Goal: Complete application form: Complete application form

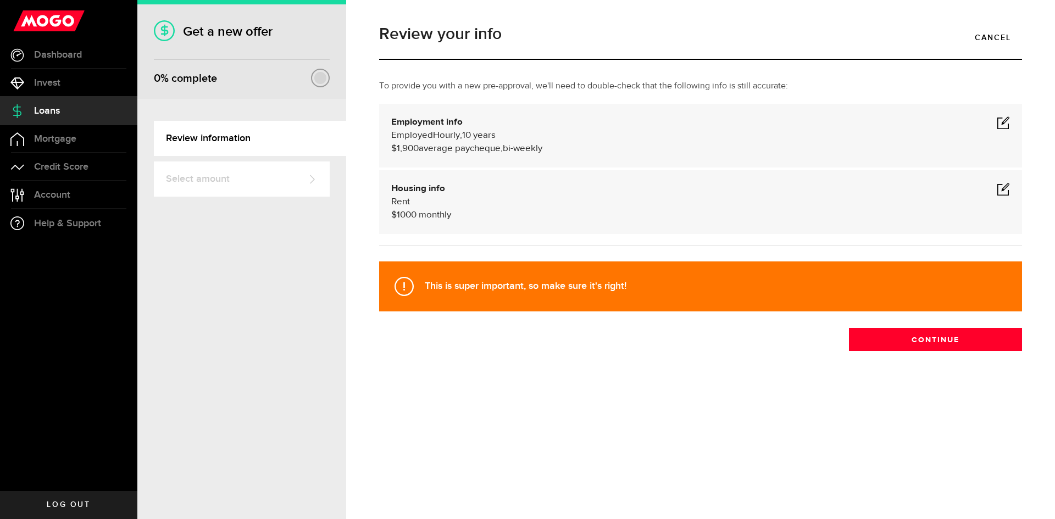
click at [1002, 126] on span at bounding box center [1002, 122] width 13 height 13
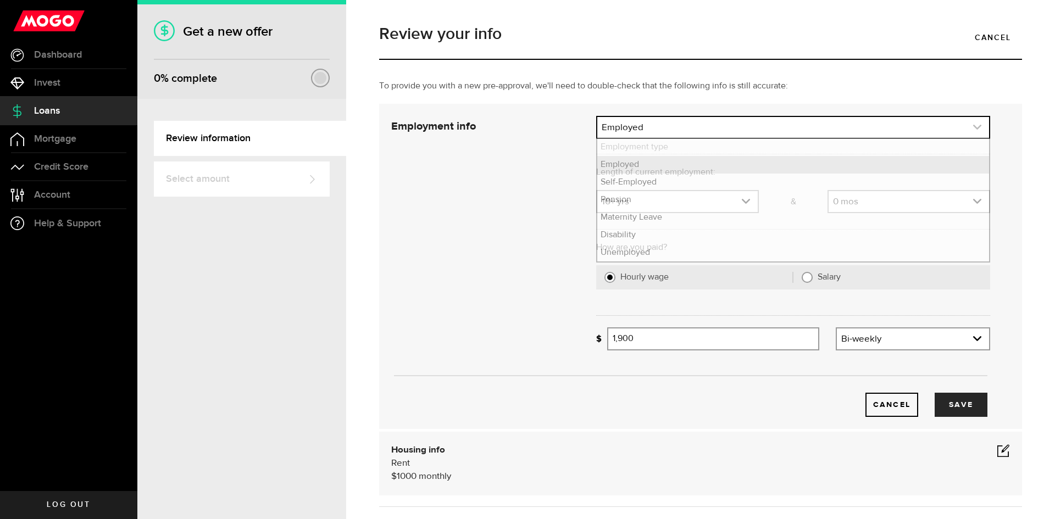
click at [978, 126] on icon "expand select" at bounding box center [976, 126] width 9 height 9
click at [637, 168] on li "Employed" at bounding box center [793, 165] width 392 height 18
click at [745, 201] on icon "expand select" at bounding box center [745, 201] width 9 height 9
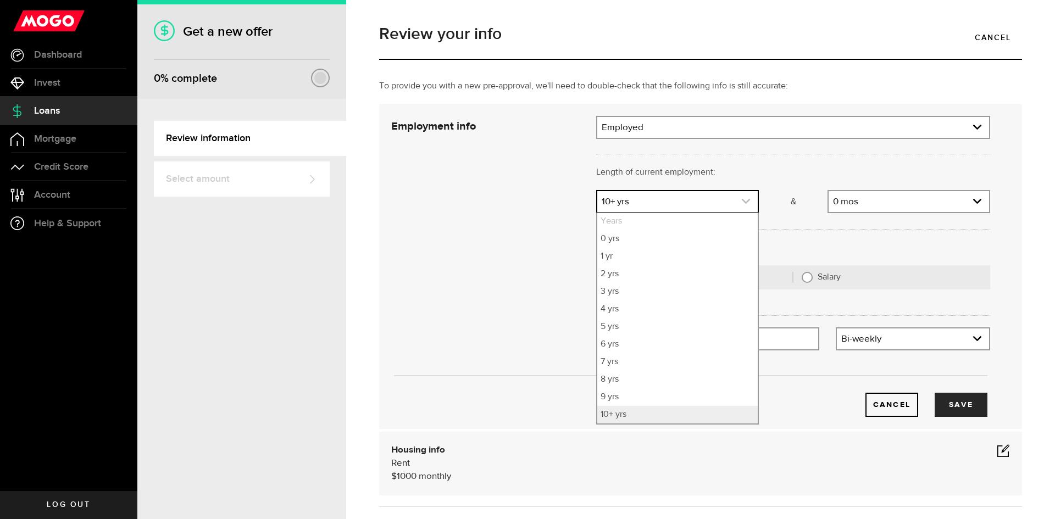
click at [744, 201] on use "expand select" at bounding box center [745, 201] width 8 height 5
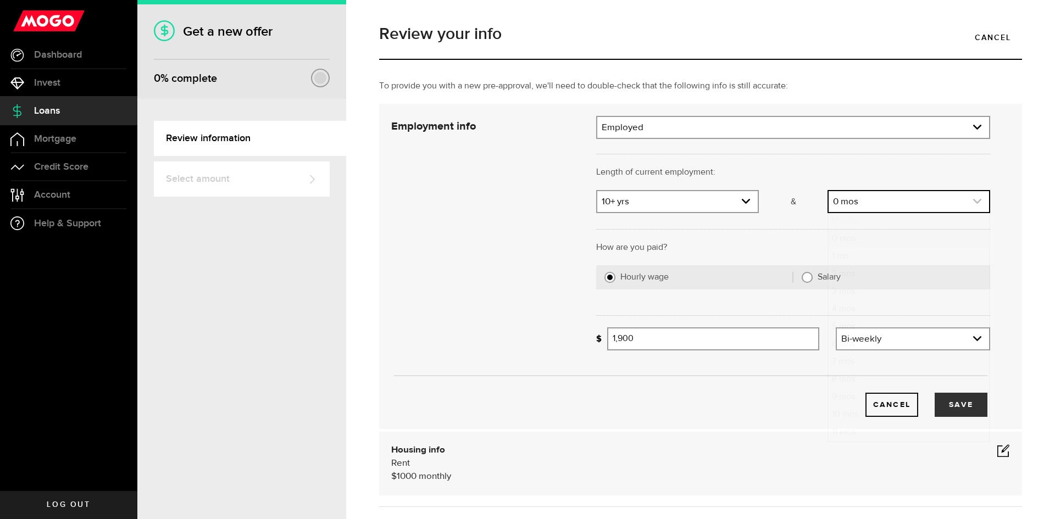
click at [979, 200] on use "expand select" at bounding box center [977, 201] width 8 height 5
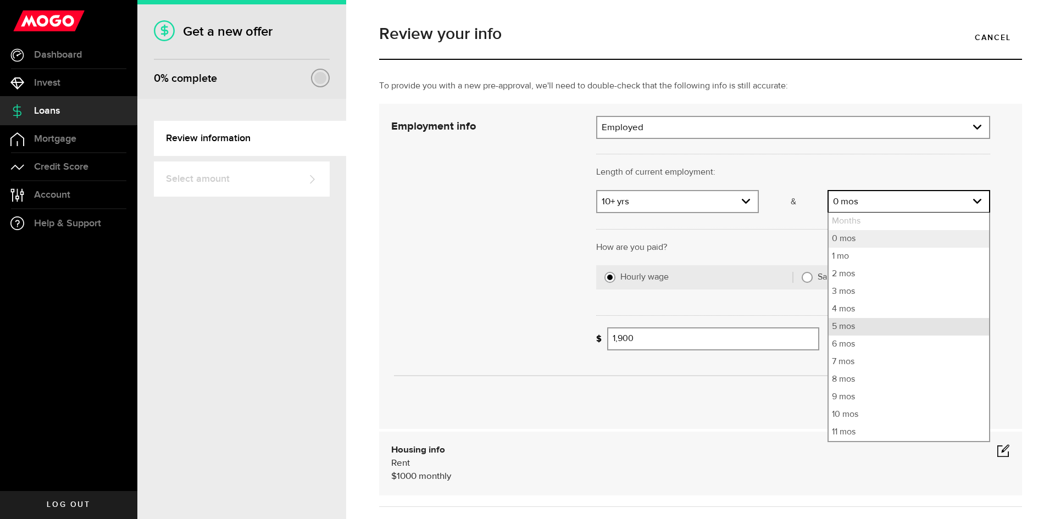
click at [837, 323] on li "5 mos" at bounding box center [908, 327] width 160 height 18
select select "5"
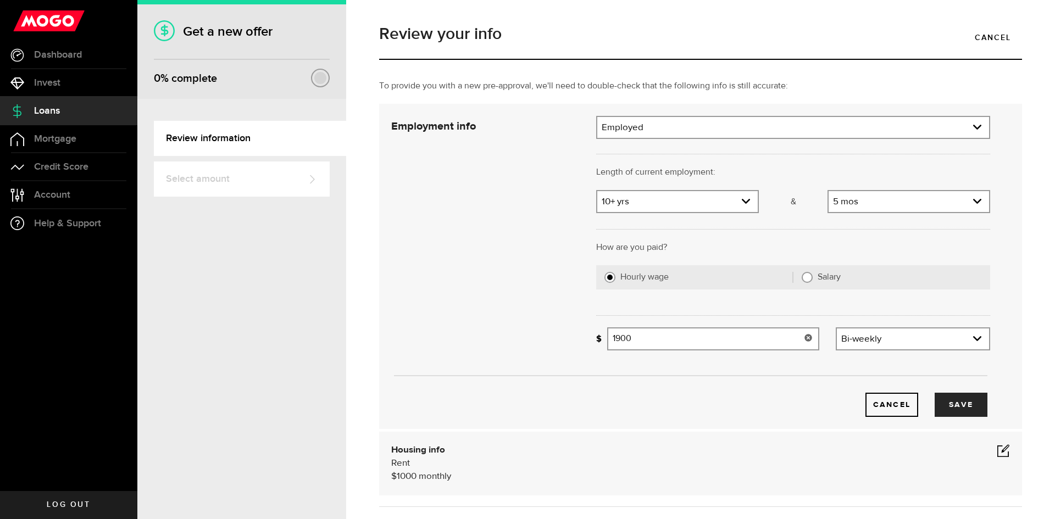
click at [668, 339] on input "1900" at bounding box center [713, 338] width 212 height 23
type input "1"
click at [945, 408] on button "Save" at bounding box center [960, 405] width 53 height 24
type input "2,000"
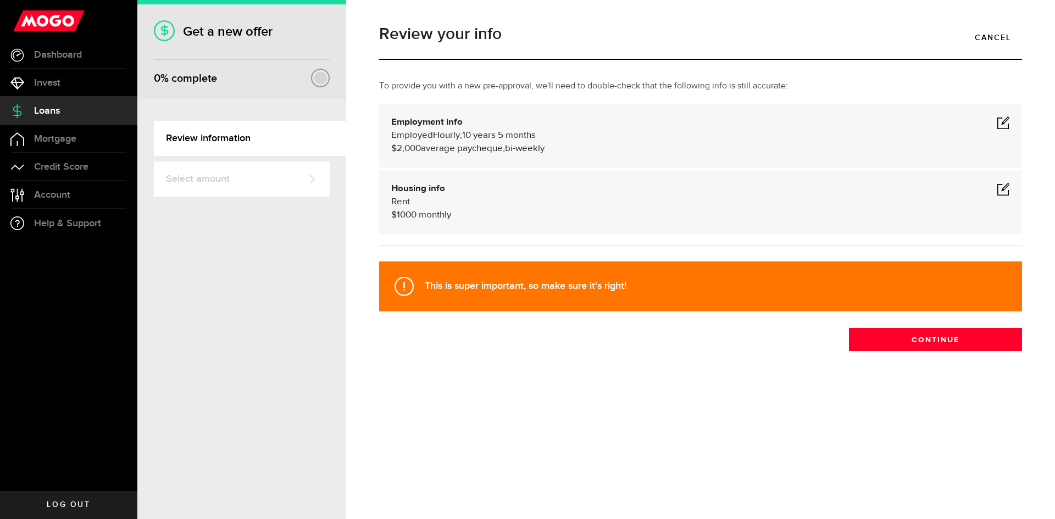
click at [1001, 192] on span at bounding box center [1002, 188] width 13 height 13
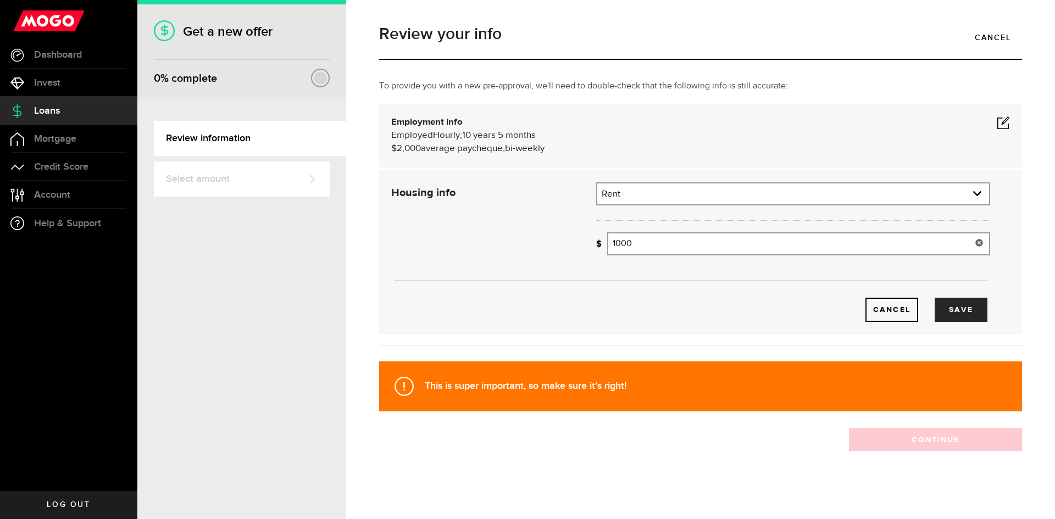
click at [646, 240] on input "1000" at bounding box center [798, 243] width 383 height 23
click at [960, 305] on button "Save" at bounding box center [960, 310] width 53 height 24
type input "1,400"
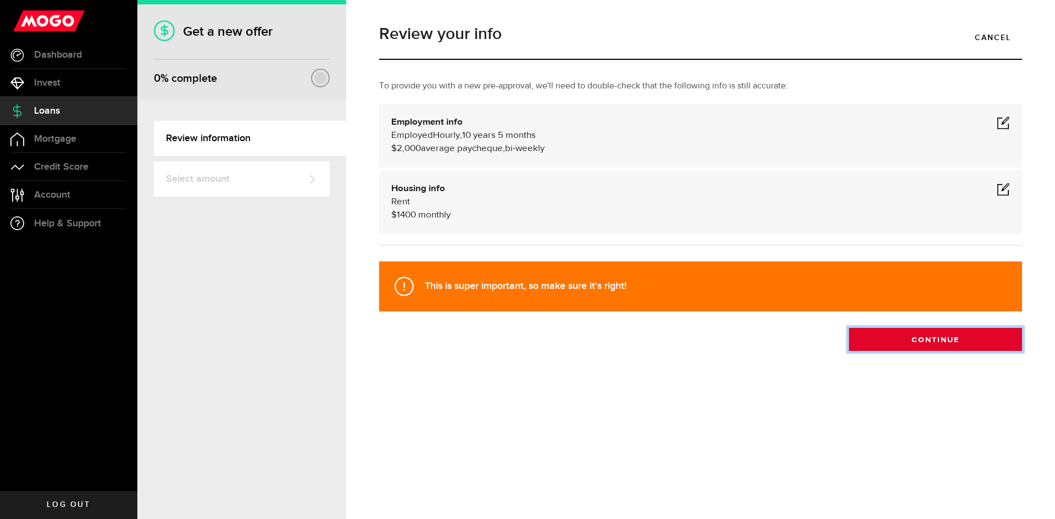
click at [940, 335] on button "Continue" at bounding box center [935, 339] width 173 height 23
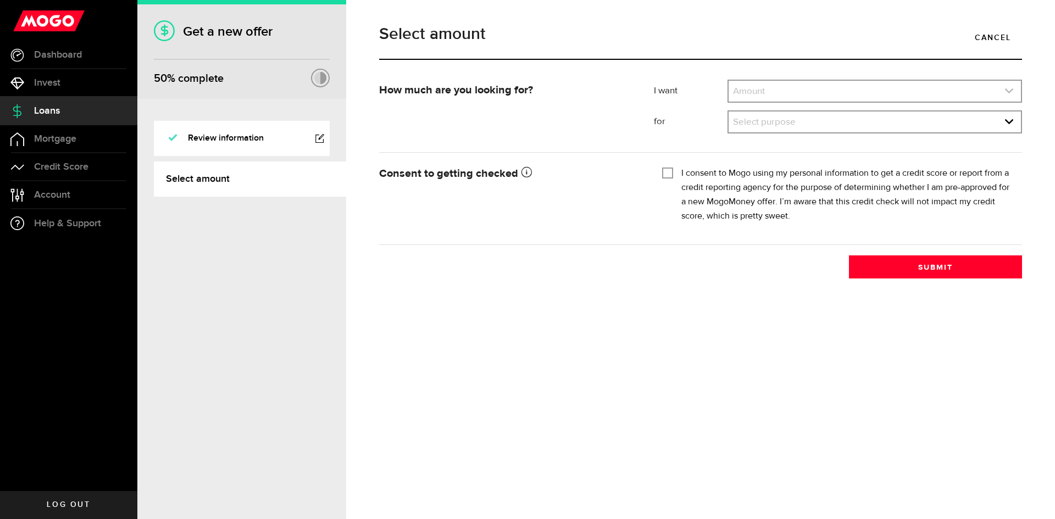
click at [1007, 91] on use "expand select" at bounding box center [1009, 90] width 8 height 5
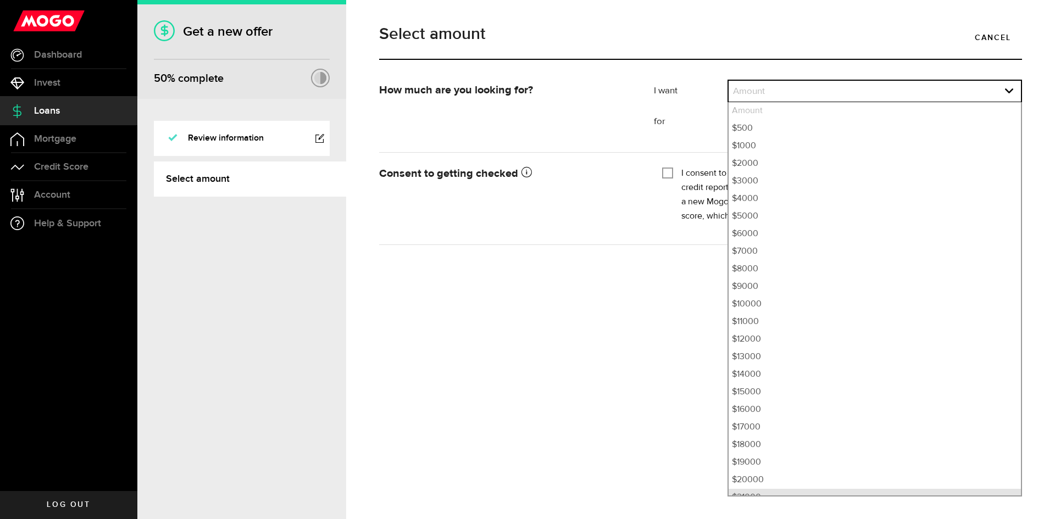
scroll to position [11, 0]
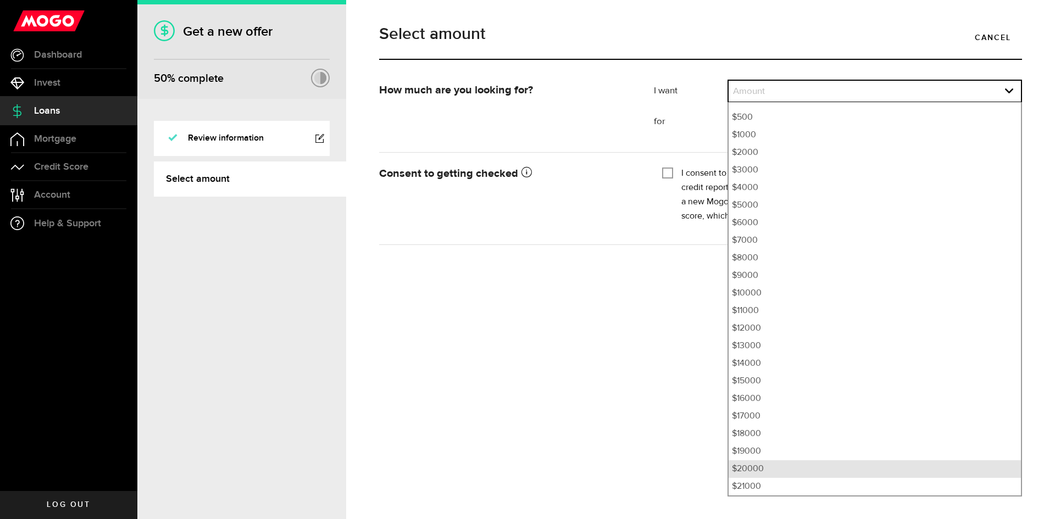
click at [740, 469] on li "$20000" at bounding box center [874, 469] width 292 height 18
select select "20000"
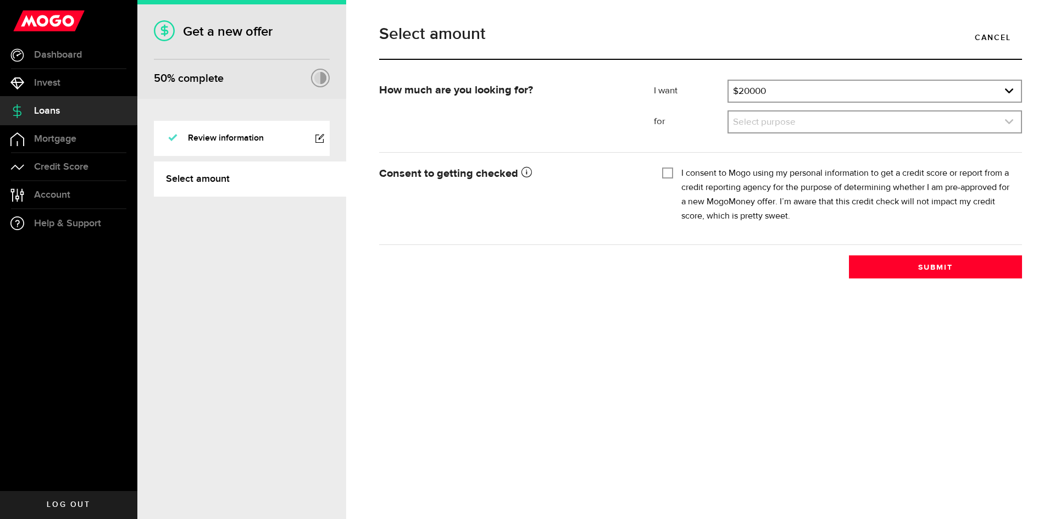
click at [1007, 120] on icon "expand select" at bounding box center [1008, 121] width 9 height 9
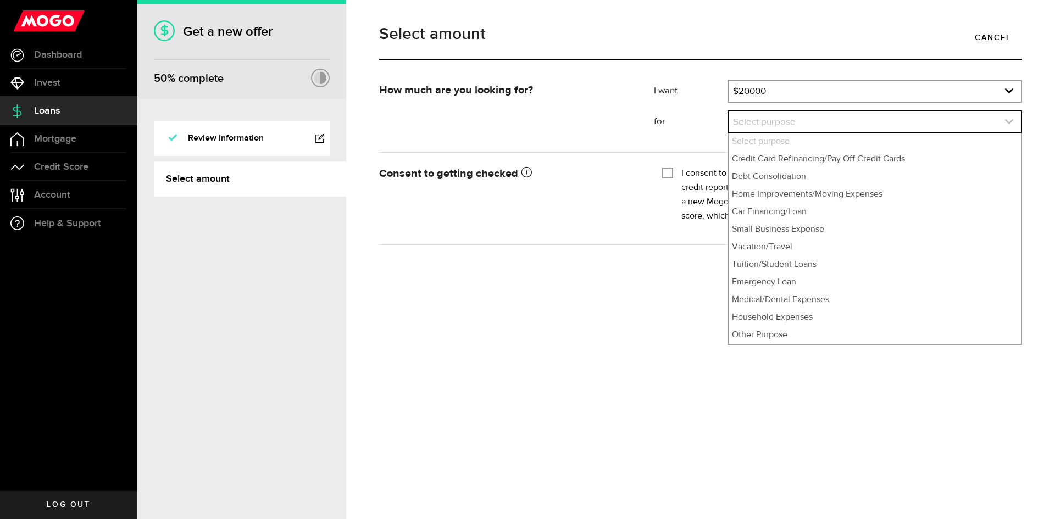
click at [1007, 120] on icon "expand select" at bounding box center [1008, 121] width 9 height 9
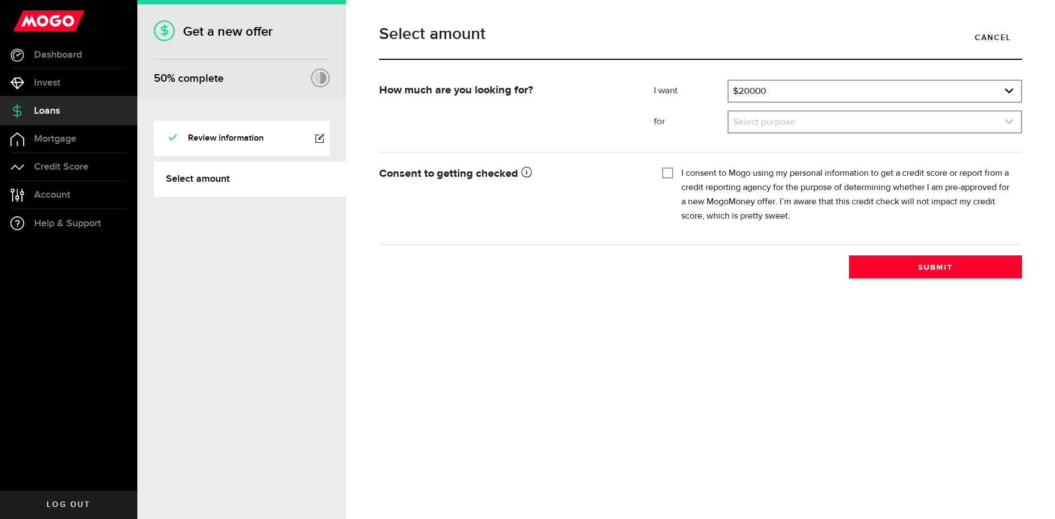
click at [1005, 120] on use "expand select" at bounding box center [1009, 121] width 8 height 5
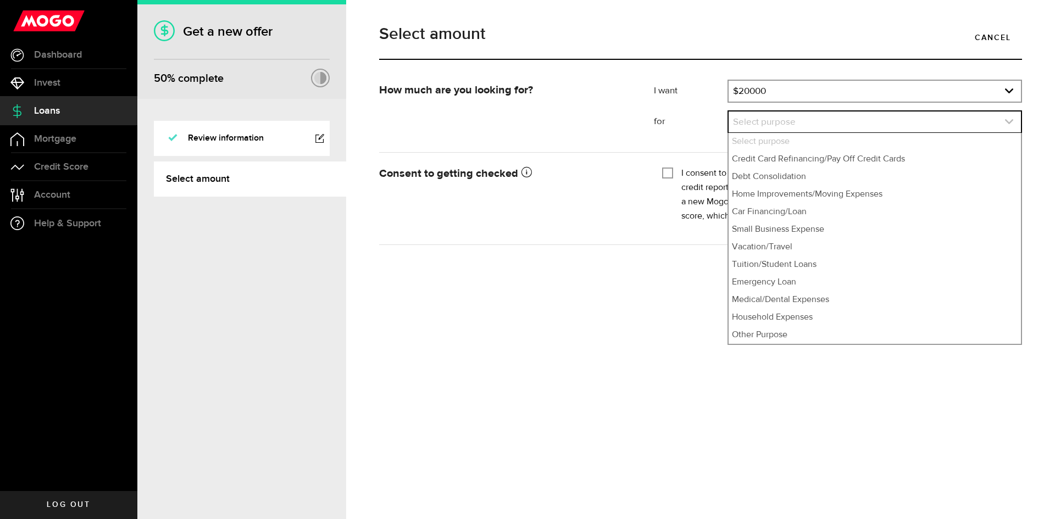
click at [1005, 120] on use "expand select" at bounding box center [1009, 121] width 8 height 5
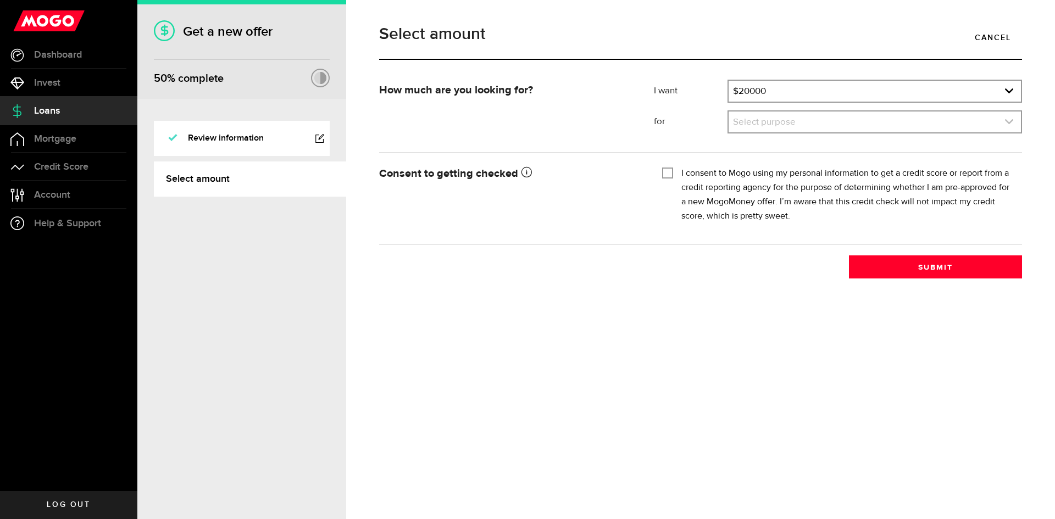
click at [1007, 124] on icon "expand select" at bounding box center [1008, 121] width 9 height 9
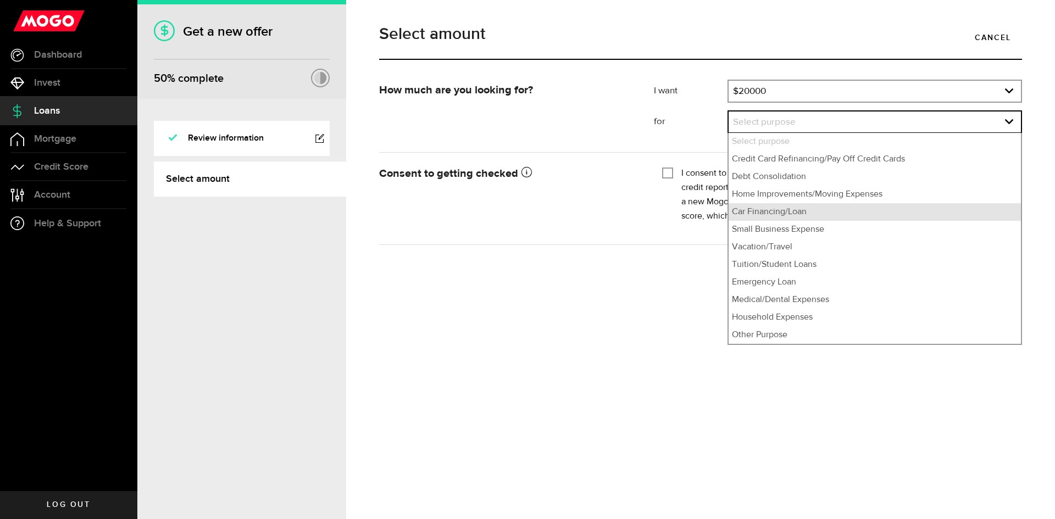
click at [801, 209] on li "Car Financing/Loan" at bounding box center [874, 212] width 292 height 18
select select "Car Financing/Loan"
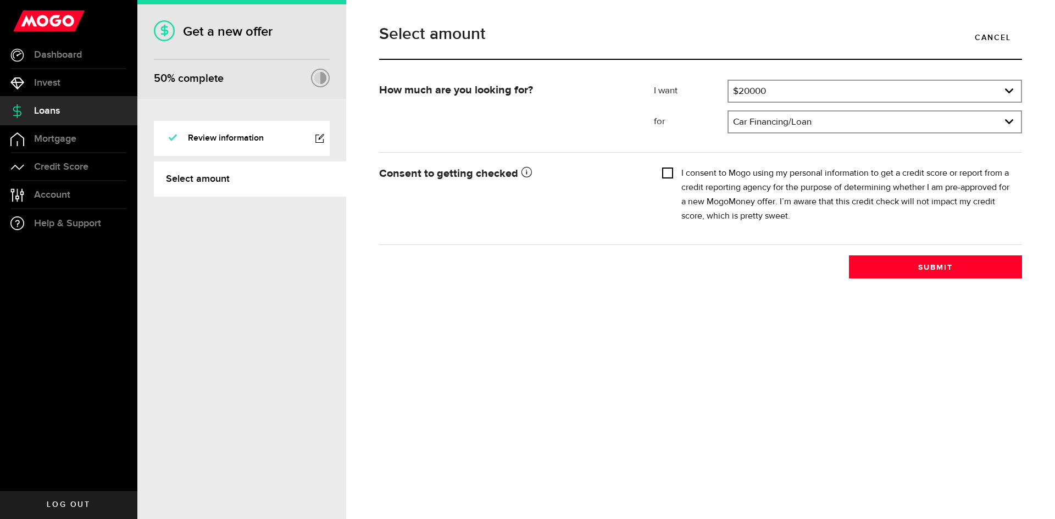
click at [663, 171] on input "I consent to Mogo using my personal information to get a credit score or report…" at bounding box center [667, 171] width 11 height 11
checkbox input "true"
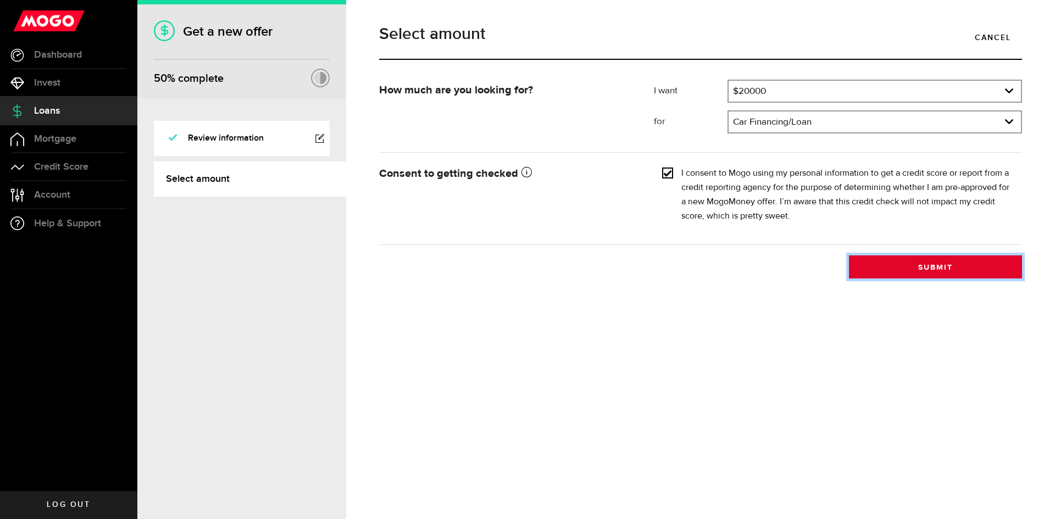
click at [913, 263] on button "Submit" at bounding box center [935, 266] width 173 height 23
